Goal: Information Seeking & Learning: Learn about a topic

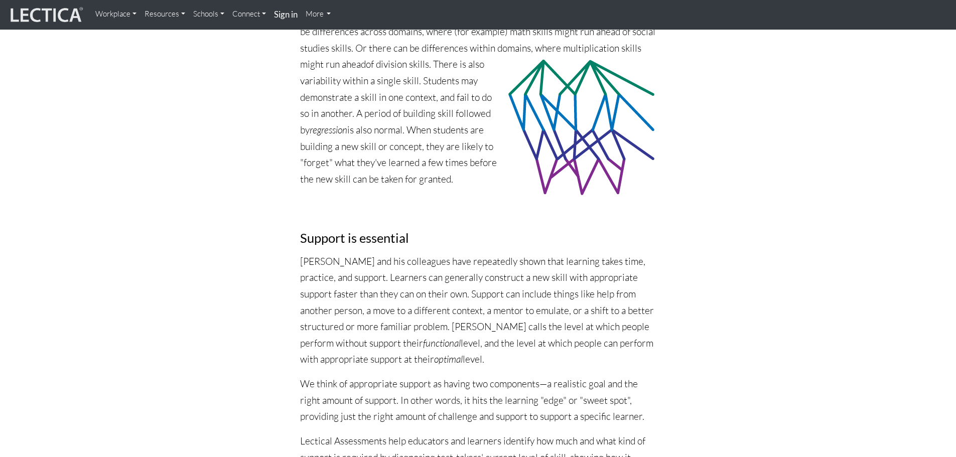
scroll to position [1287, 0]
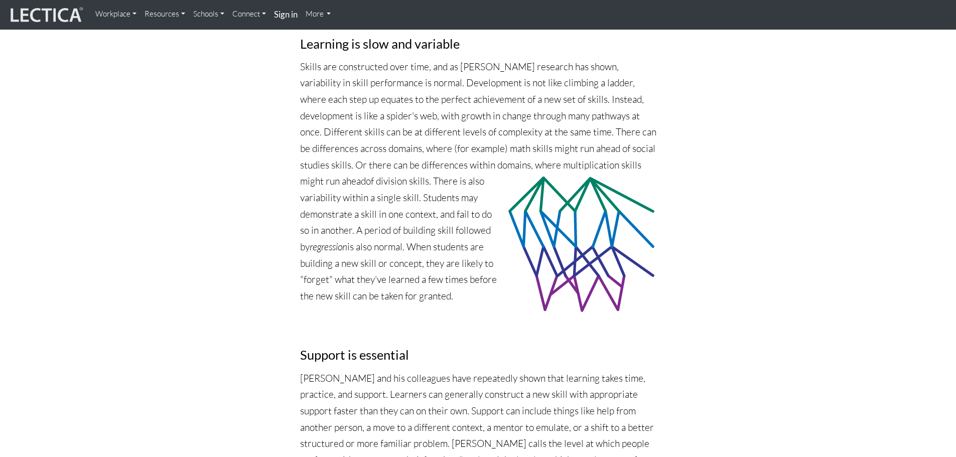
click at [582, 124] on p "Skills are constructed over time, and as [PERSON_NAME] research has shown, vari…" at bounding box center [478, 182] width 356 height 246
click at [450, 180] on p "Skills are constructed over time, and as [PERSON_NAME] research has shown, vari…" at bounding box center [478, 182] width 356 height 246
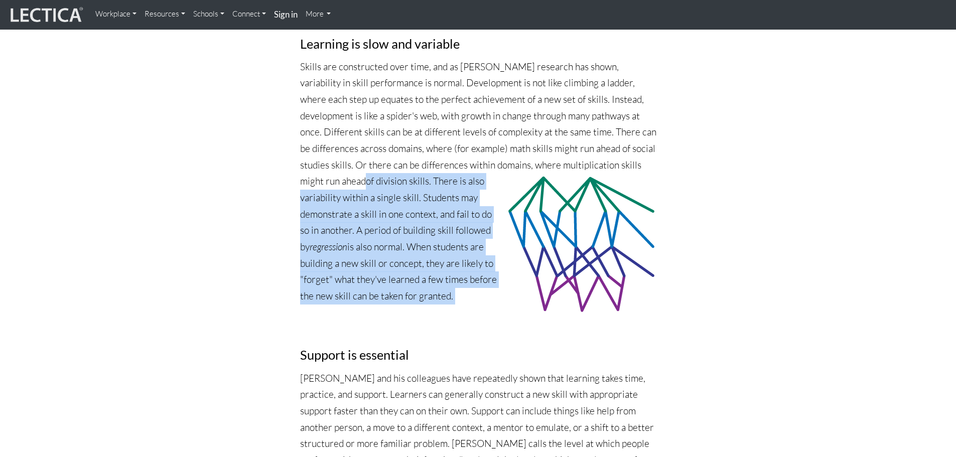
click at [450, 180] on p "Skills are constructed over time, and as [PERSON_NAME] research has shown, vari…" at bounding box center [478, 182] width 356 height 246
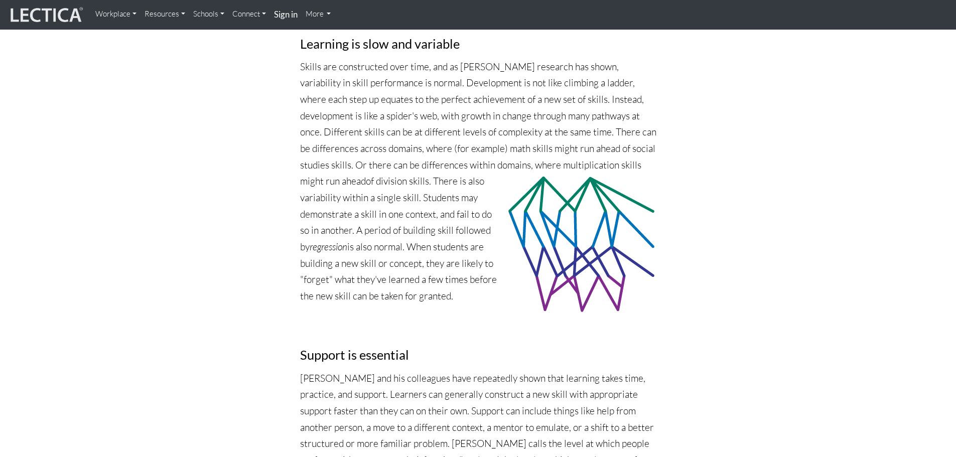
click at [458, 136] on p "Skills are constructed over time, and as [PERSON_NAME] research has shown, vari…" at bounding box center [478, 182] width 356 height 246
click at [440, 178] on p "Skills are constructed over time, and as [PERSON_NAME] research has shown, vari…" at bounding box center [478, 182] width 356 height 246
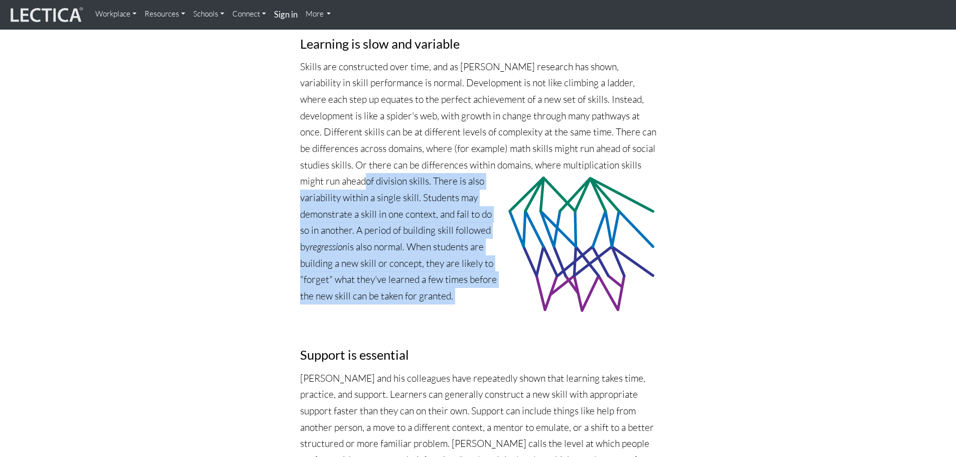
click at [440, 178] on p "Skills are constructed over time, and as [PERSON_NAME] research has shown, vari…" at bounding box center [478, 182] width 356 height 246
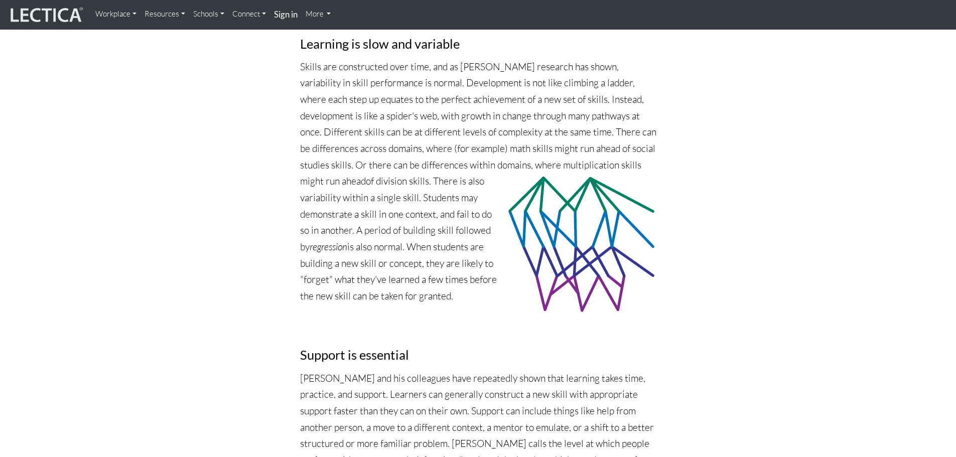
click at [440, 140] on p "Skills are constructed over time, and as [PERSON_NAME] research has shown, vari…" at bounding box center [478, 182] width 356 height 246
click at [431, 194] on p "Skills are constructed over time, and as [PERSON_NAME] research has shown, vari…" at bounding box center [478, 182] width 356 height 246
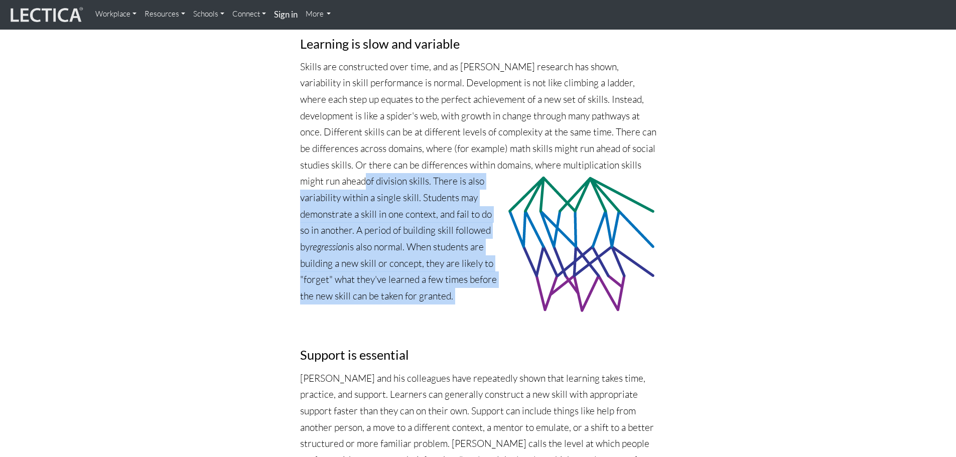
click at [431, 194] on p "Skills are constructed over time, and as [PERSON_NAME] research has shown, vari…" at bounding box center [478, 182] width 356 height 246
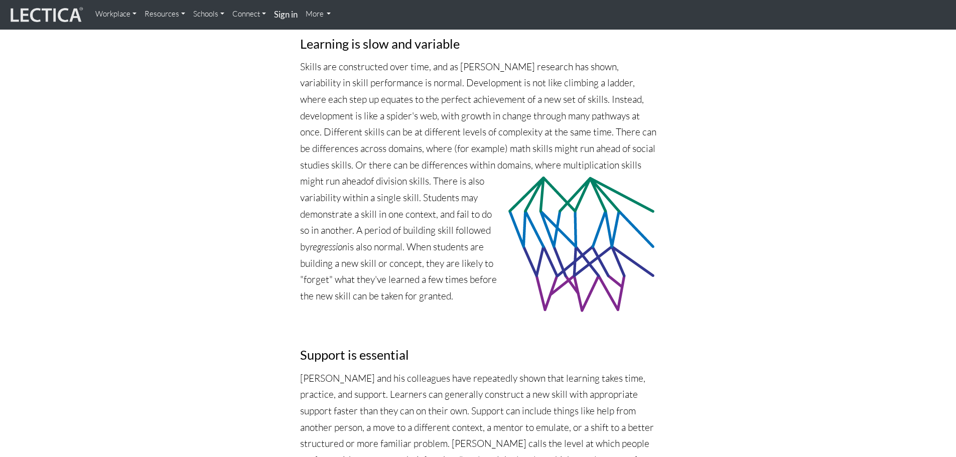
click at [433, 128] on p "Skills are constructed over time, and as [PERSON_NAME] research has shown, vari…" at bounding box center [478, 182] width 356 height 246
click at [412, 172] on p "Skills are constructed over time, and as [PERSON_NAME] research has shown, vari…" at bounding box center [478, 182] width 356 height 246
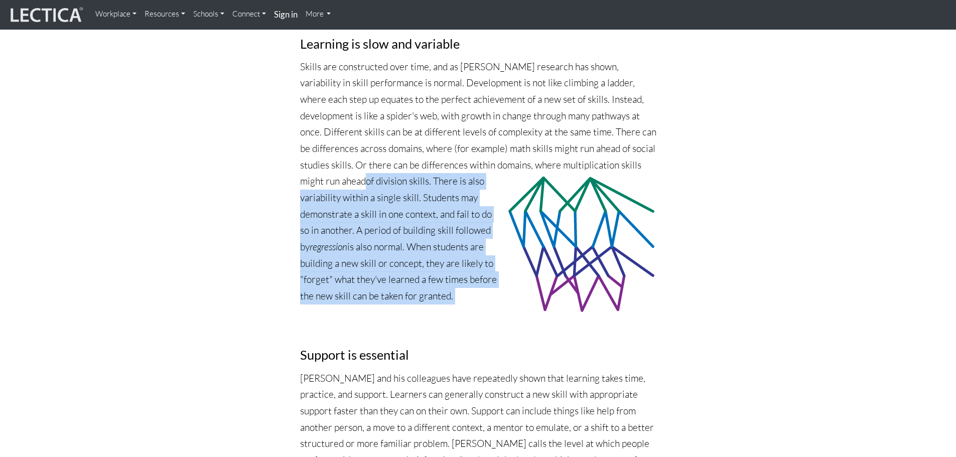
click at [412, 172] on p "Skills are constructed over time, and as [PERSON_NAME] research has shown, vari…" at bounding box center [478, 182] width 356 height 246
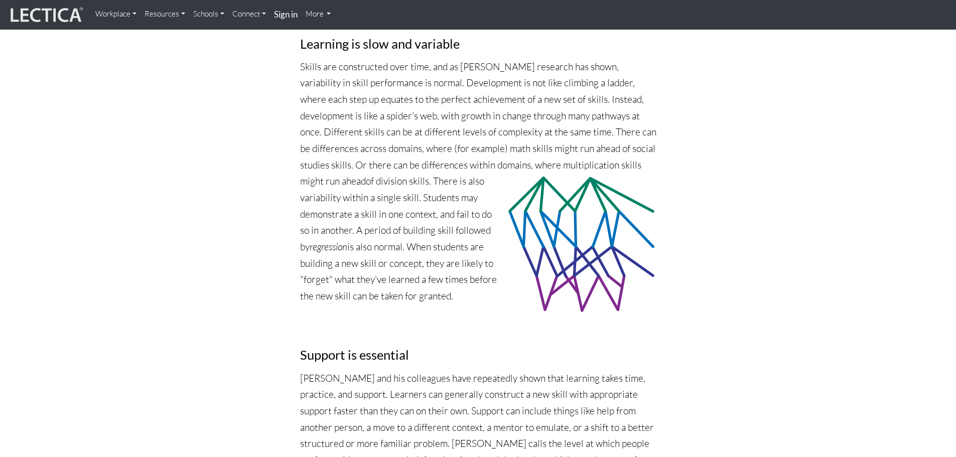
click at [423, 149] on p "Skills are constructed over time, and as [PERSON_NAME] research has shown, vari…" at bounding box center [478, 182] width 356 height 246
click at [454, 210] on p "Skills are constructed over time, and as [PERSON_NAME] research has shown, vari…" at bounding box center [478, 182] width 356 height 246
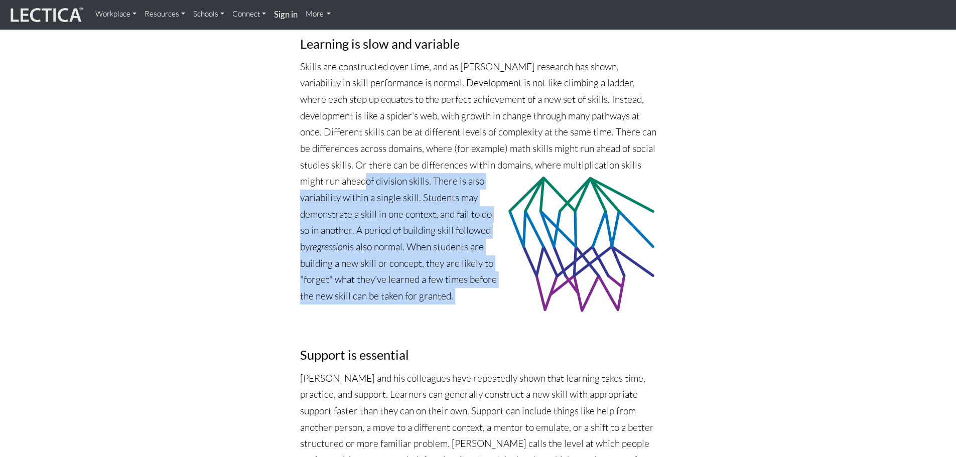
click at [454, 210] on p "Skills are constructed over time, and as [PERSON_NAME] research has shown, vari…" at bounding box center [478, 182] width 356 height 246
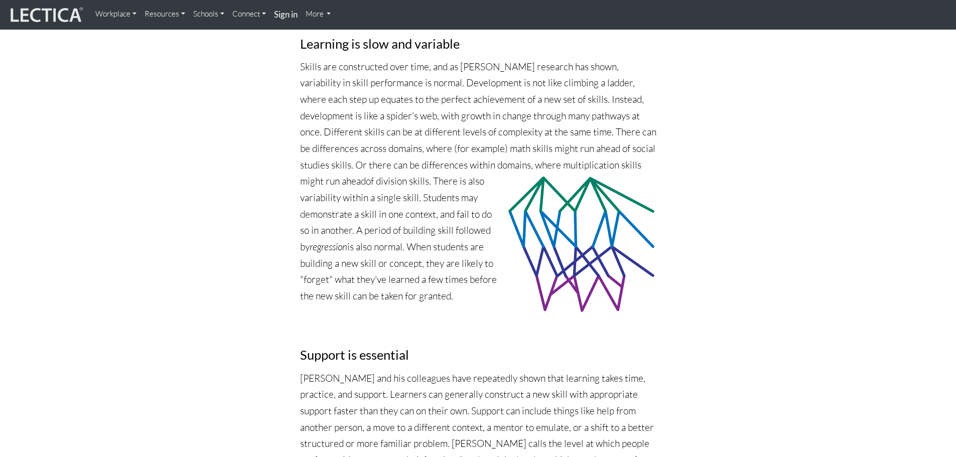
click at [444, 153] on p "Skills are constructed over time, and as [PERSON_NAME] research has shown, vari…" at bounding box center [478, 182] width 356 height 246
click at [435, 174] on p "Skills are constructed over time, and as [PERSON_NAME] research has shown, vari…" at bounding box center [478, 182] width 356 height 246
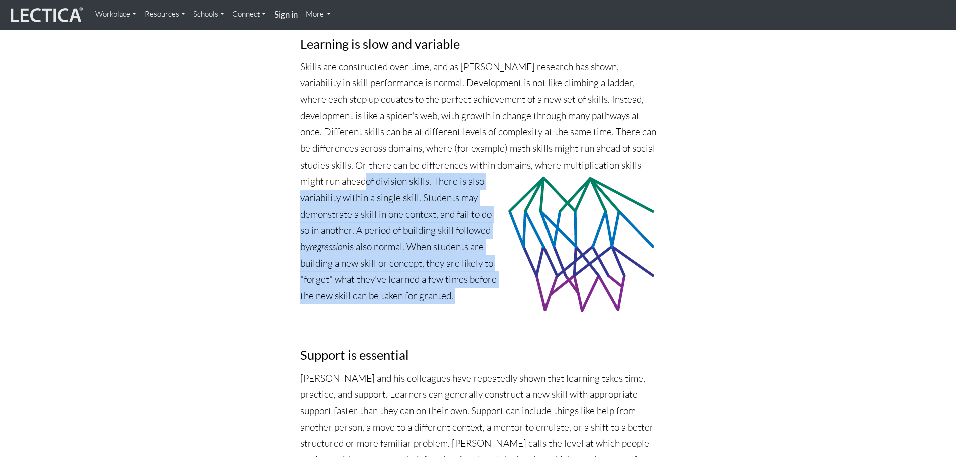
drag, startPoint x: 435, startPoint y: 174, endPoint x: 424, endPoint y: 205, distance: 33.5
click at [434, 176] on p "Skills are constructed over time, and as [PERSON_NAME] research has shown, vari…" at bounding box center [478, 182] width 356 height 246
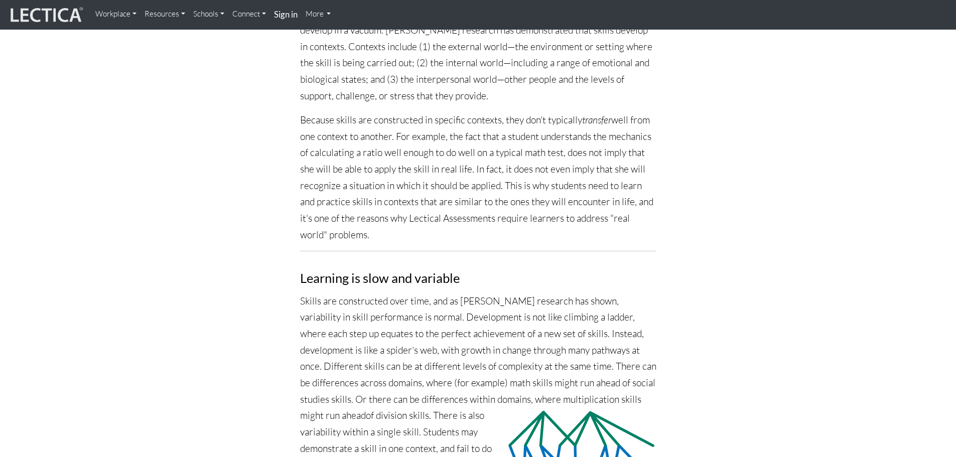
scroll to position [0, 0]
